Goal: Task Accomplishment & Management: Manage account settings

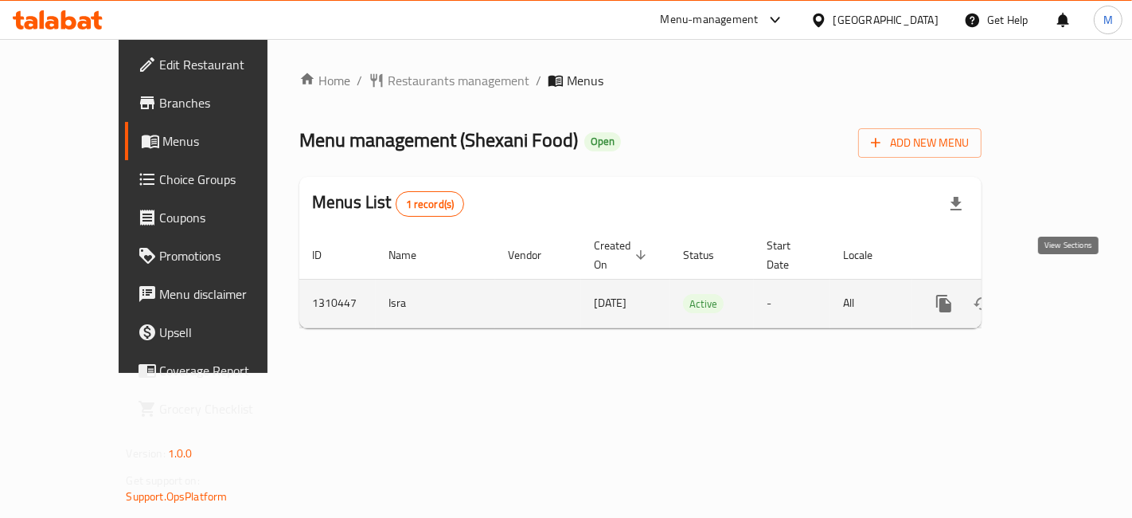
click at [1078, 290] on link "enhanced table" at bounding box center [1059, 303] width 38 height 38
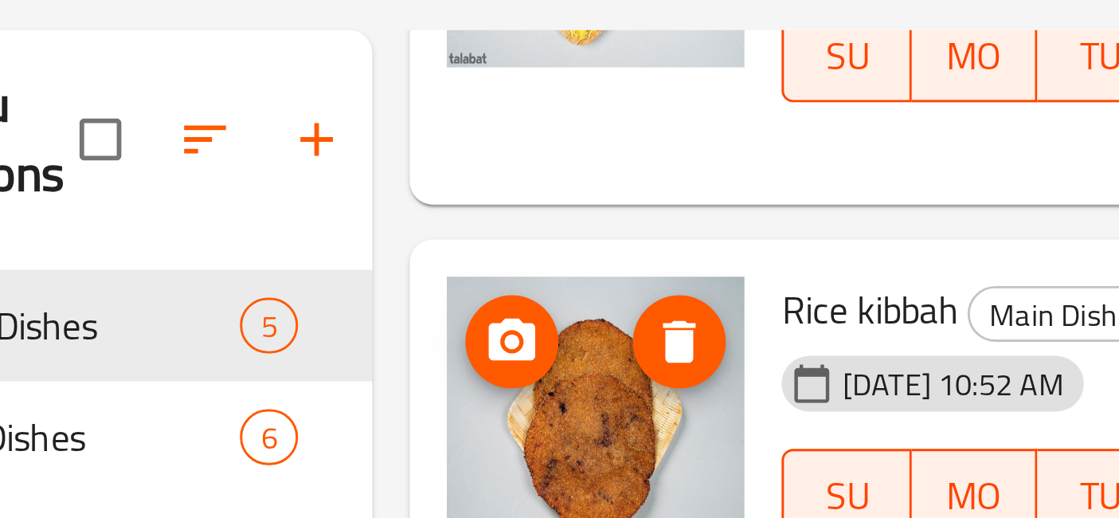
scroll to position [18, 0]
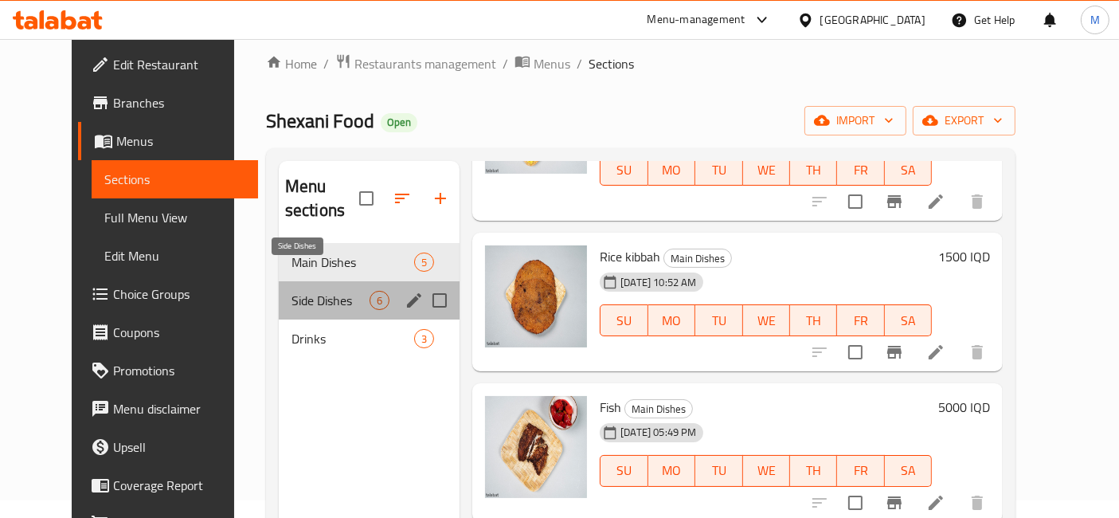
click at [295, 291] on span "Side Dishes" at bounding box center [330, 300] width 78 height 19
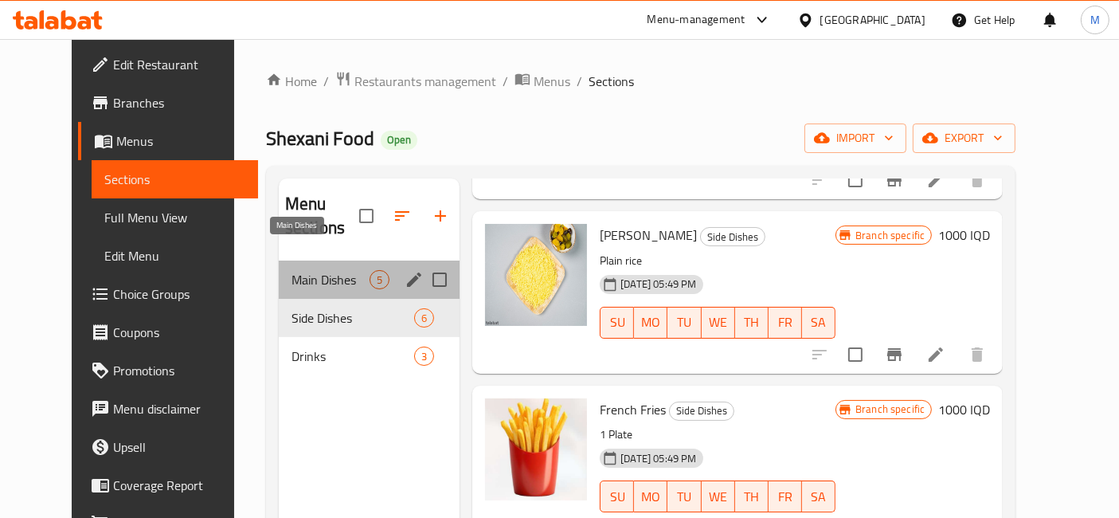
click at [309, 270] on span "Main Dishes" at bounding box center [330, 279] width 78 height 19
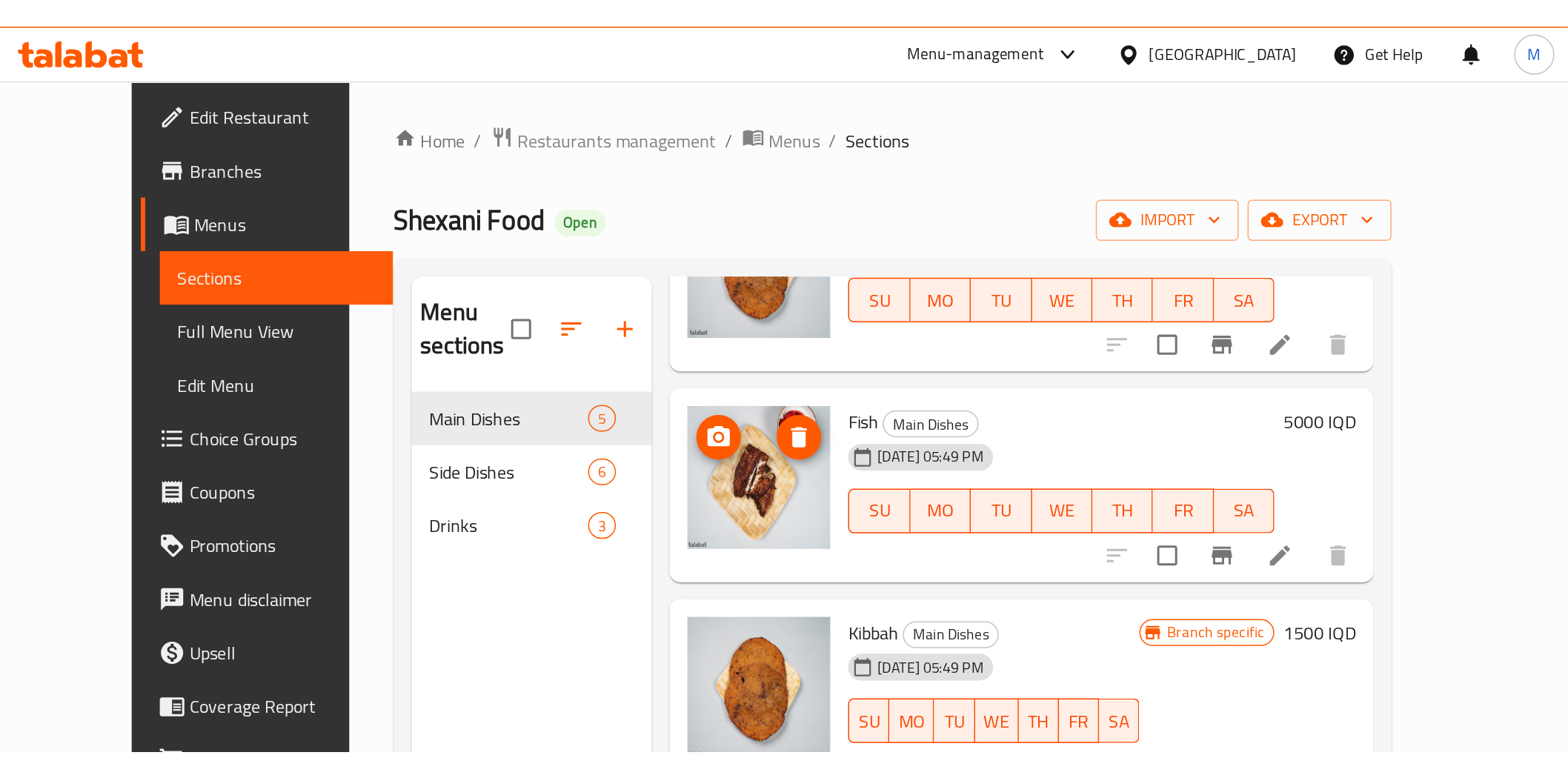
scroll to position [208, 0]
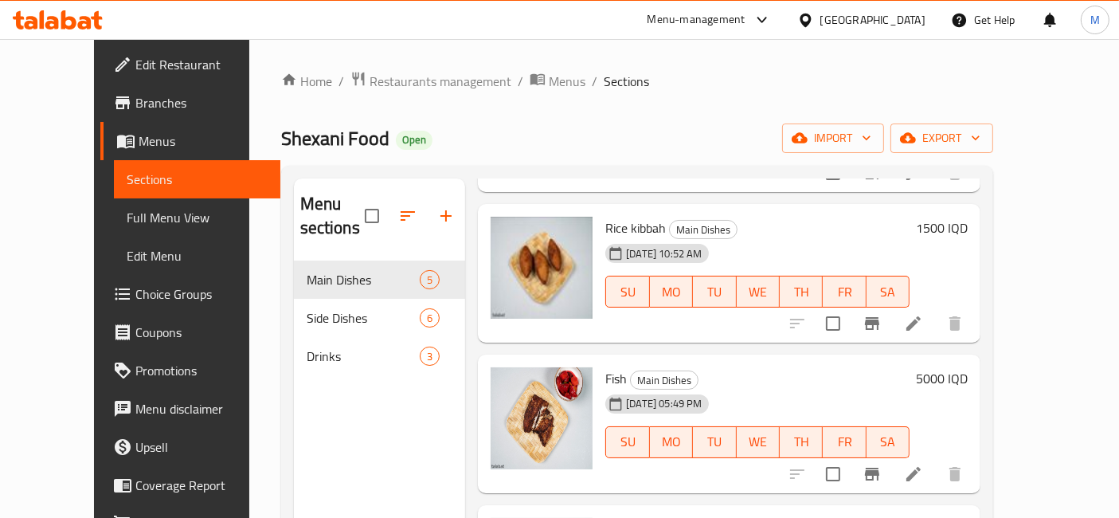
click at [348, 385] on div "Menu sections Main Dishes 5 Side Dishes 6 Drinks 3" at bounding box center [380, 437] width 172 height 518
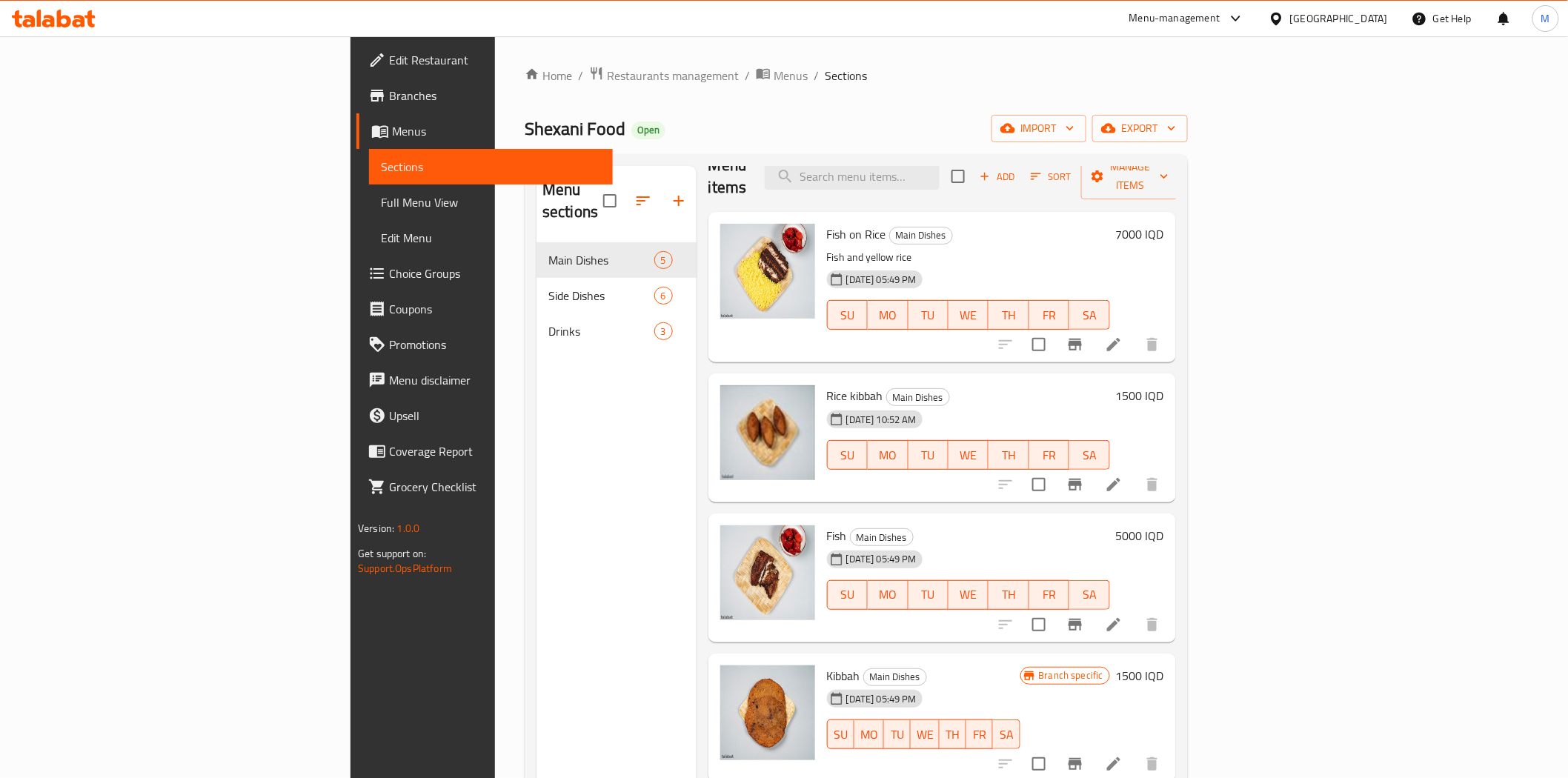
scroll to position [2, 0]
